Goal: Navigation & Orientation: Understand site structure

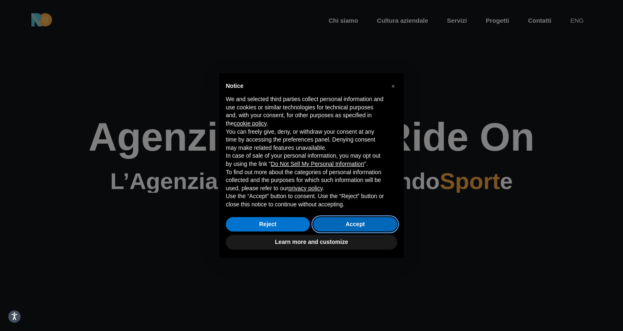
click at [358, 228] on button "Accept" at bounding box center [355, 224] width 84 height 15
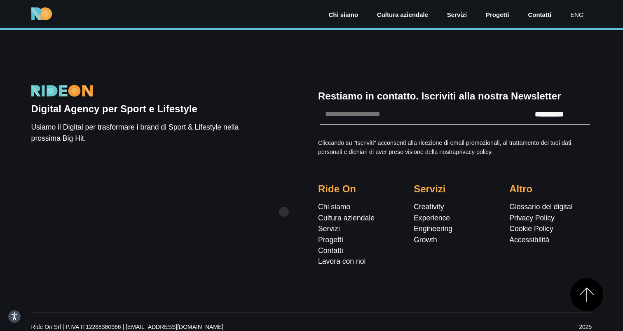
scroll to position [2924, 0]
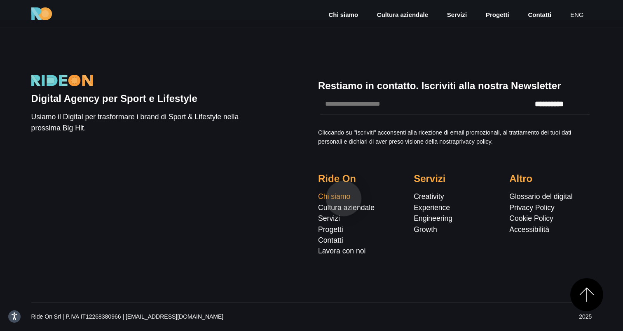
click at [344, 198] on link "Chi siamo" at bounding box center [334, 196] width 32 height 8
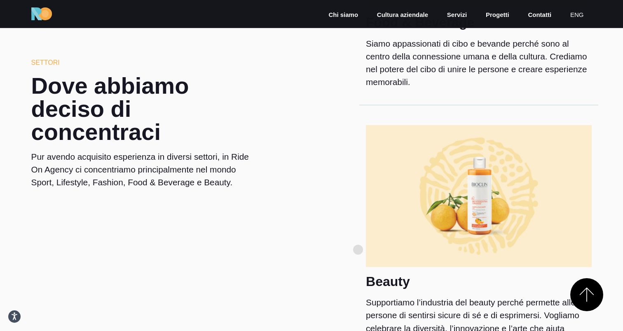
scroll to position [1570, 0]
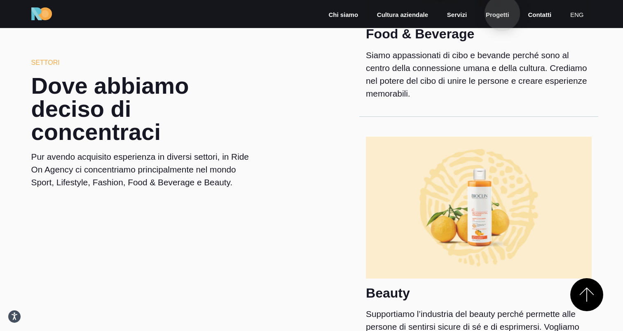
click at [503, 14] on link "Progetti" at bounding box center [497, 14] width 25 height 9
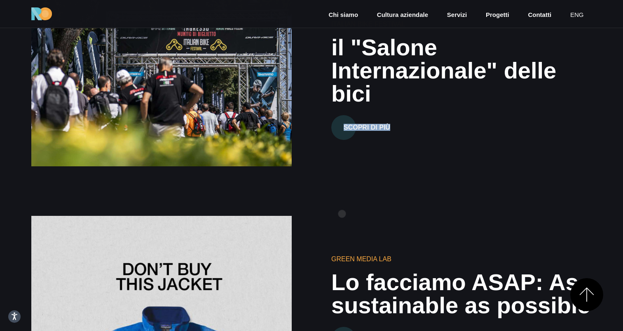
scroll to position [2140, 0]
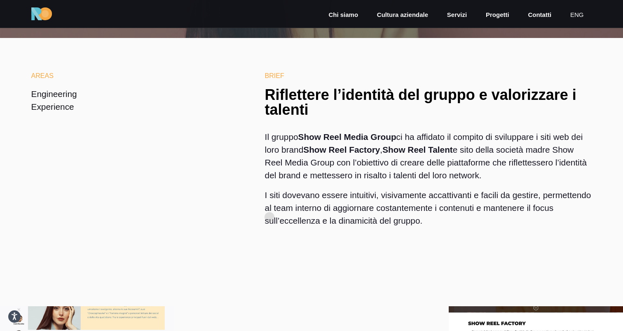
scroll to position [250, 0]
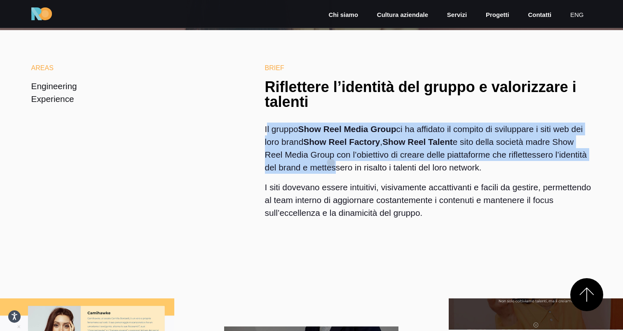
drag, startPoint x: 268, startPoint y: 134, endPoint x: 329, endPoint y: 162, distance: 67.4
click at [330, 162] on p "Il gruppo Show Reel Media Group ci ha affidato il compito di sviluppare i siti …" at bounding box center [428, 151] width 327 height 58
click at [329, 162] on p "Il gruppo Show Reel Media Group ci ha affidato il compito di sviluppare i siti …" at bounding box center [428, 151] width 327 height 58
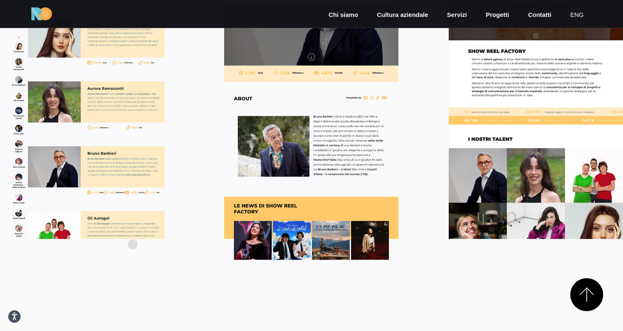
scroll to position [572, 0]
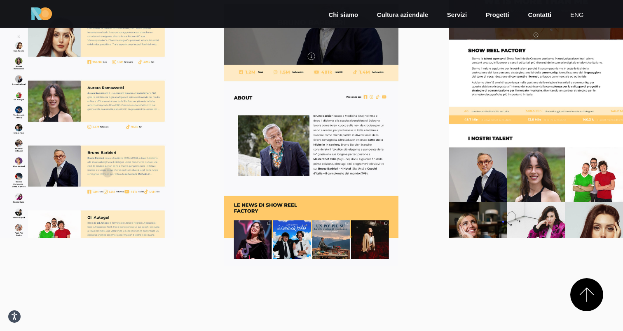
click at [108, 173] on div at bounding box center [87, 107] width 174 height 262
click at [119, 132] on div at bounding box center [87, 107] width 174 height 262
click at [291, 166] on div at bounding box center [311, 135] width 174 height 262
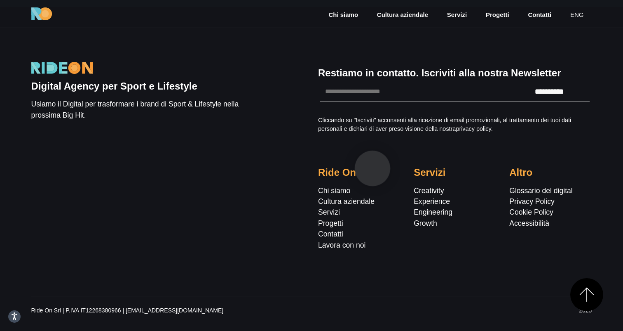
scroll to position [2091, 0]
click at [343, 249] on link "Lavora con noi" at bounding box center [341, 244] width 47 height 8
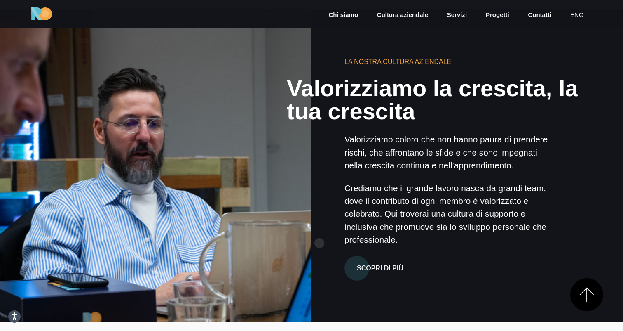
scroll to position [521, 0]
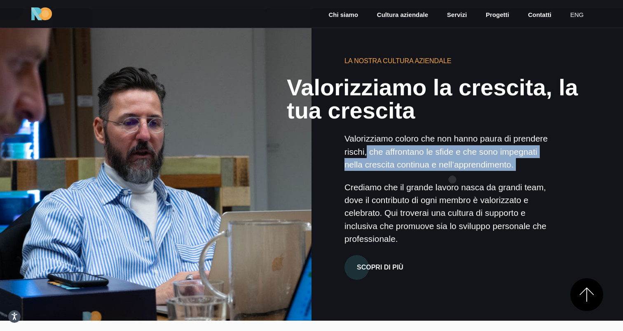
drag, startPoint x: 367, startPoint y: 151, endPoint x: 453, endPoint y: 180, distance: 90.1
click at [453, 180] on div "Valorizziamo coloro che non hanno paura di prendere rischi, che affrontano le s…" at bounding box center [449, 188] width 208 height 113
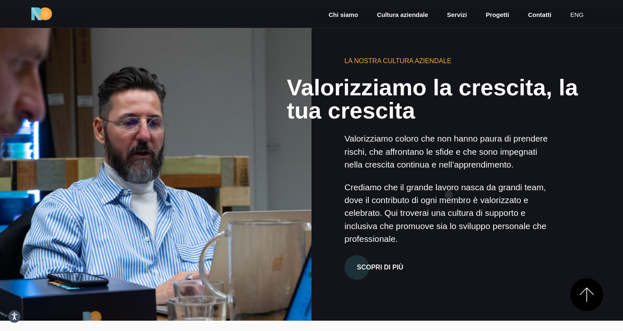
click at [449, 195] on p "Crediamo che il grande lavoro nasca da grandi team, dove il contributo di ogni …" at bounding box center [449, 213] width 208 height 64
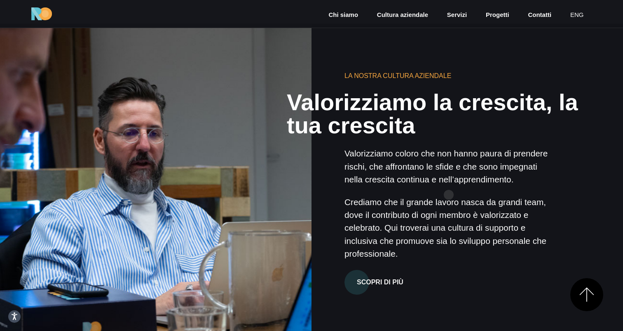
scroll to position [0, 0]
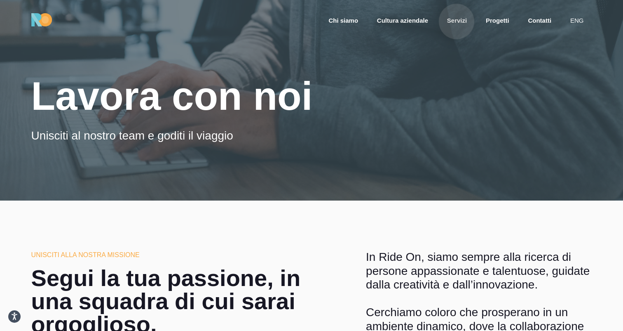
click at [457, 21] on link "Servizi" at bounding box center [457, 20] width 21 height 9
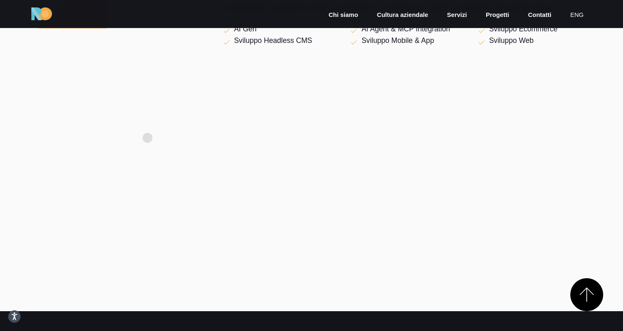
scroll to position [1285, 0]
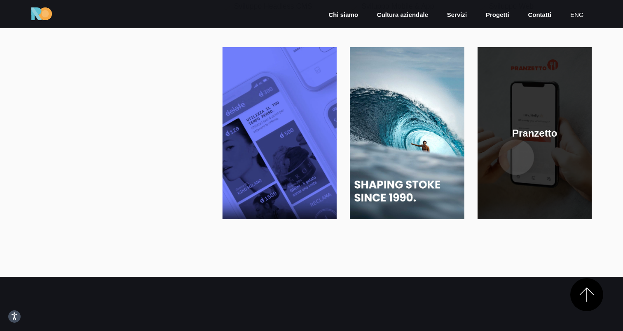
click at [517, 157] on link at bounding box center [535, 133] width 115 height 172
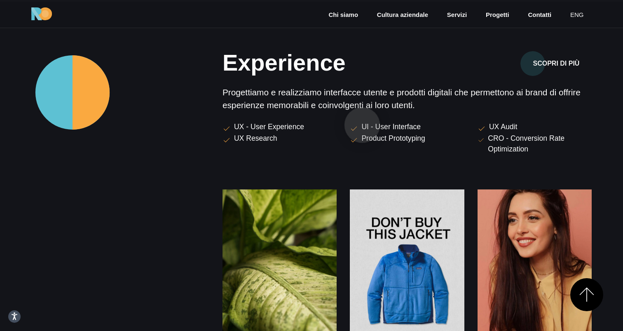
scroll to position [480, 0]
